Goal: Task Accomplishment & Management: Use online tool/utility

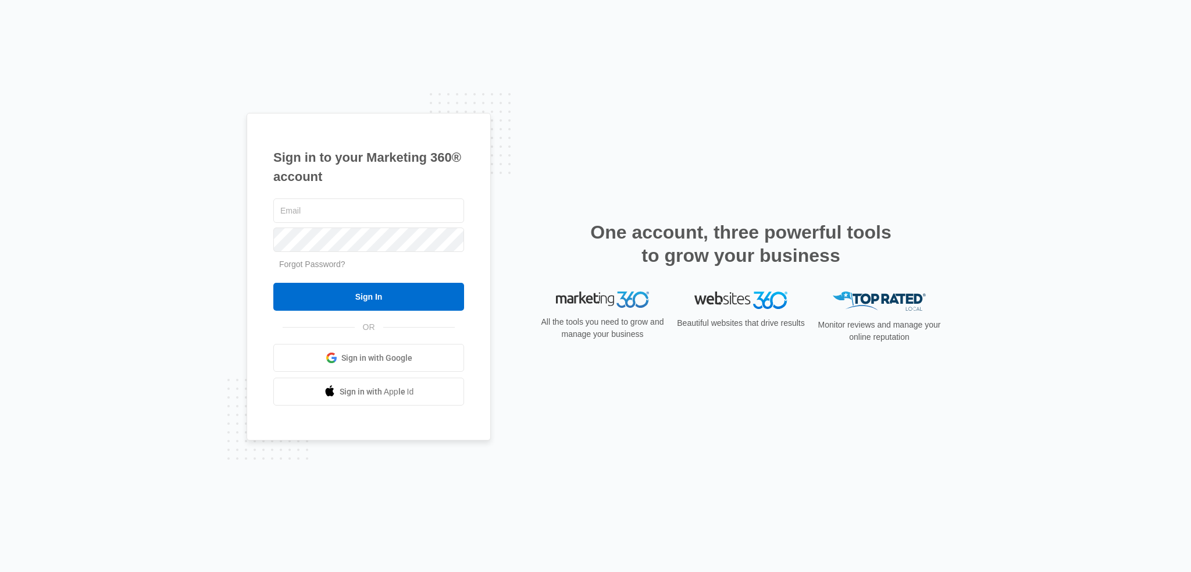
type input "[EMAIL_ADDRESS][DOMAIN_NAME]"
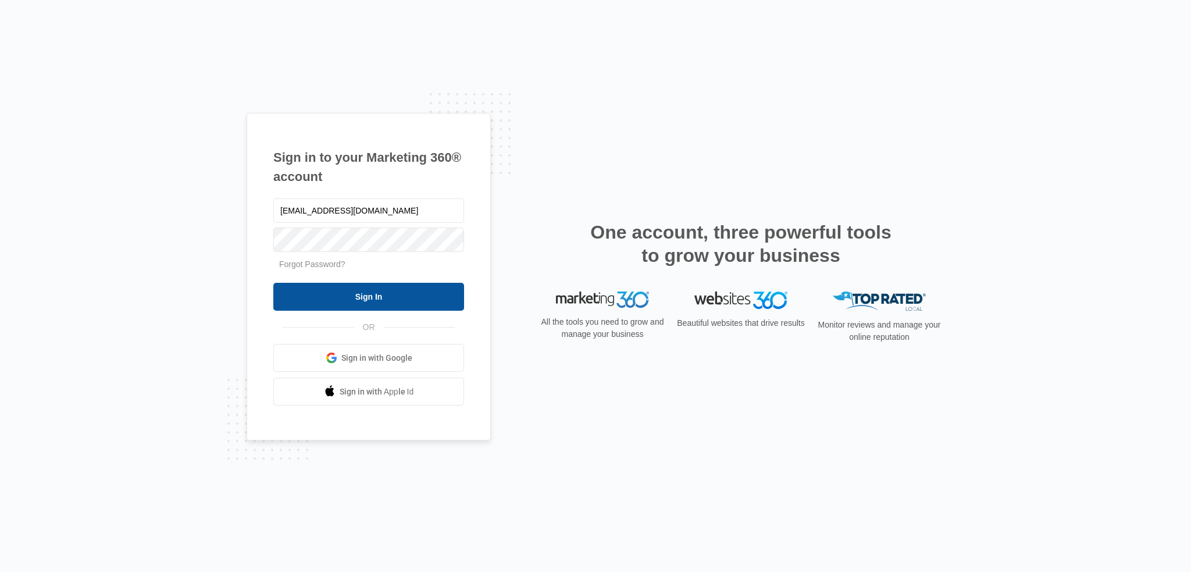
click at [420, 305] on input "Sign In" at bounding box center [368, 297] width 191 height 28
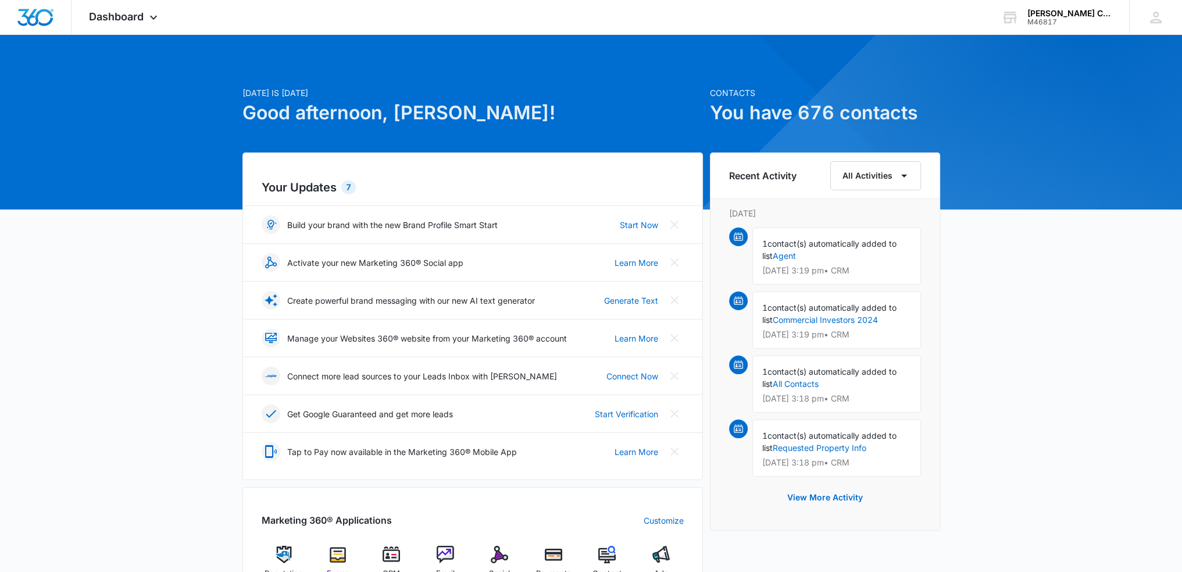
click at [73, 280] on div "Today is Wednesday, September 10th Good afternoon, Glen! Contacts You have 676 …" at bounding box center [591, 541] width 1182 height 984
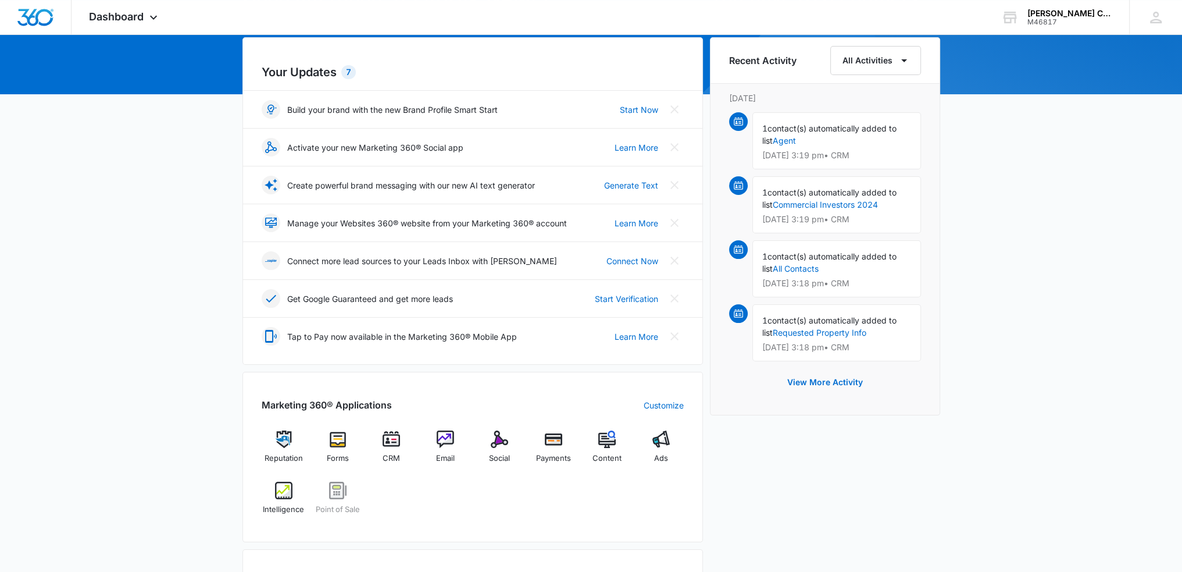
scroll to position [116, 0]
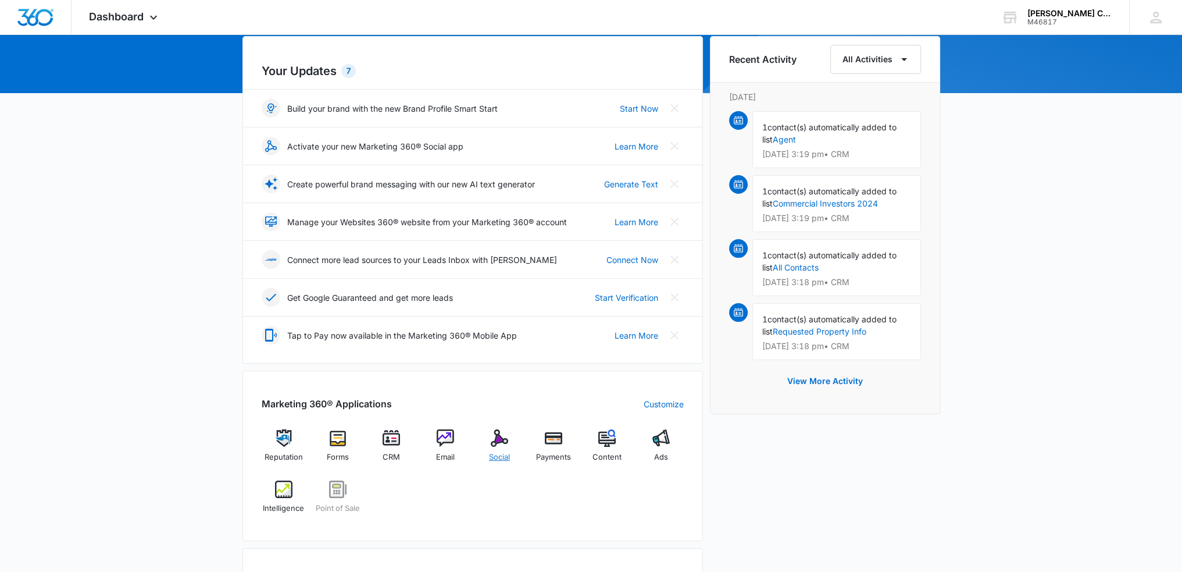
click at [506, 441] on img at bounding box center [499, 437] width 17 height 17
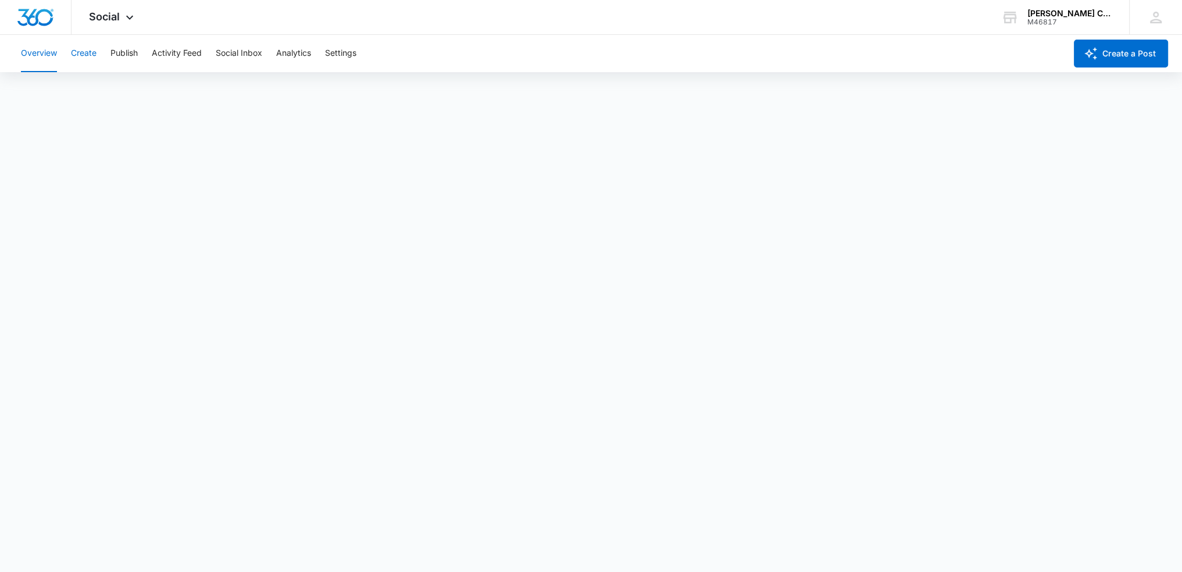
click at [92, 54] on button "Create" at bounding box center [84, 53] width 26 height 37
